Goal: Feedback & Contribution: Submit feedback/report problem

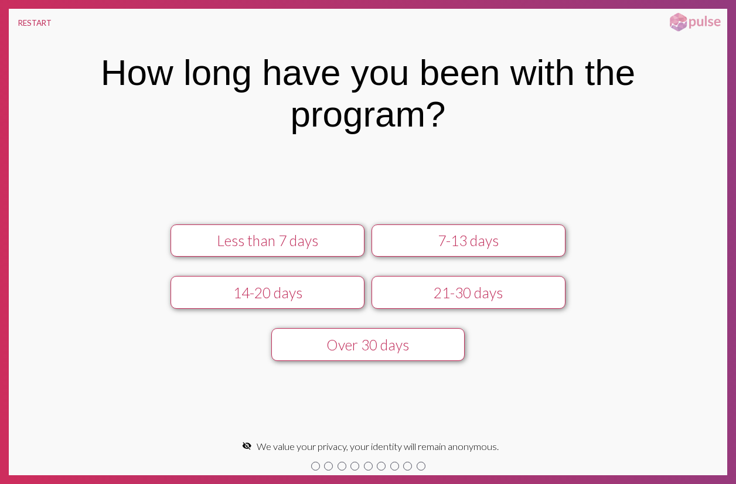
click at [281, 233] on div "Less than 7 days" at bounding box center [267, 240] width 173 height 17
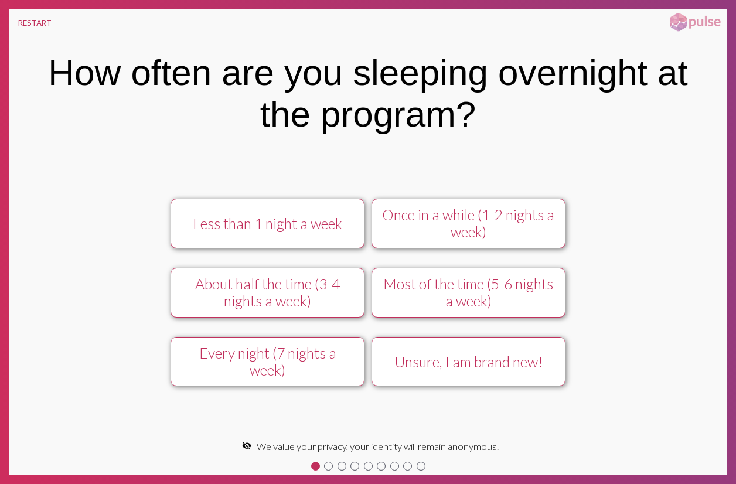
click at [281, 233] on button "Less than 1 night a week" at bounding box center [267, 224] width 193 height 50
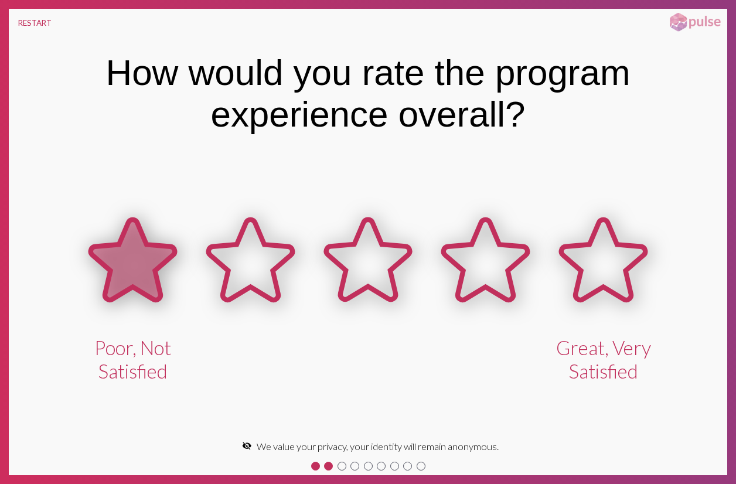
click at [137, 274] on icon at bounding box center [132, 260] width 84 height 80
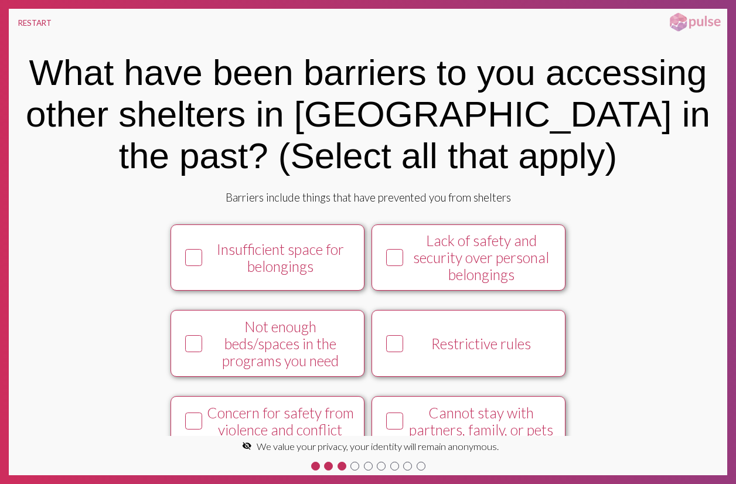
click at [306, 253] on div "Insufficient space for belongings" at bounding box center [280, 258] width 148 height 34
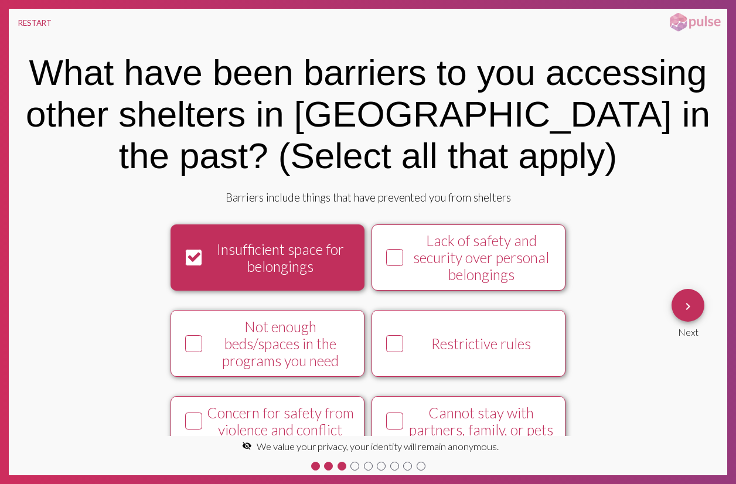
click at [290, 257] on div "Insufficient space for belongings" at bounding box center [280, 258] width 148 height 34
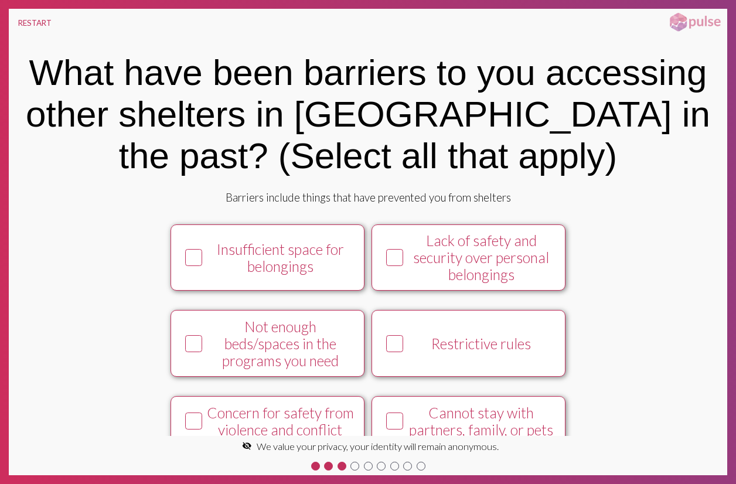
click at [290, 257] on div "Insufficient space for belongings" at bounding box center [280, 258] width 148 height 34
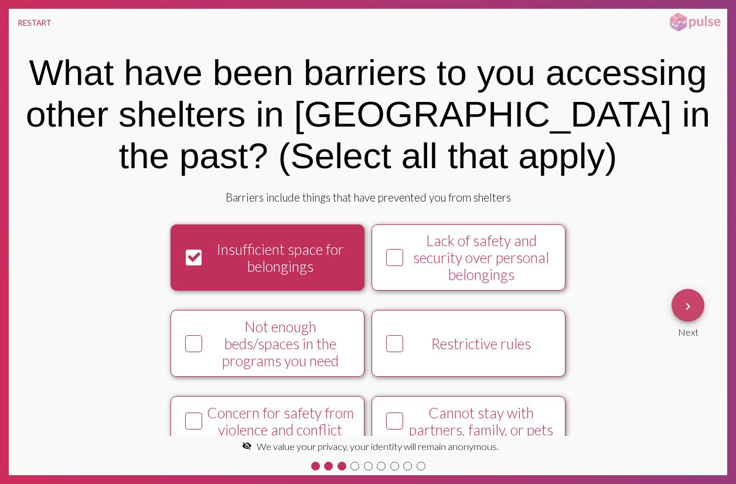
click at [686, 306] on mat-icon "keyboard_arrow_right" at bounding box center [688, 306] width 14 height 14
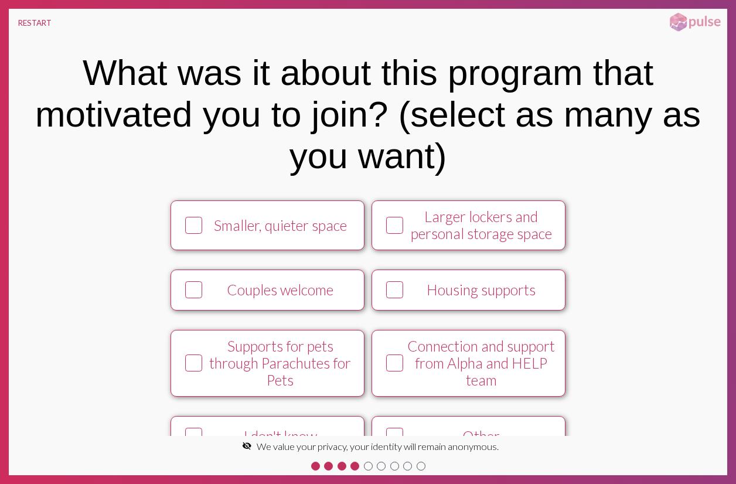
click at [266, 227] on div "Smaller, quieter space" at bounding box center [280, 225] width 148 height 17
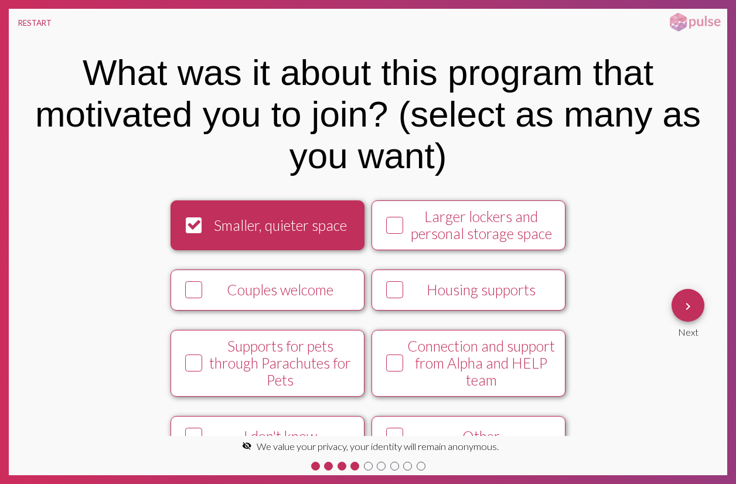
click at [697, 310] on button "keyboard_arrow_right" at bounding box center [688, 305] width 33 height 33
